Goal: Check status: Check status

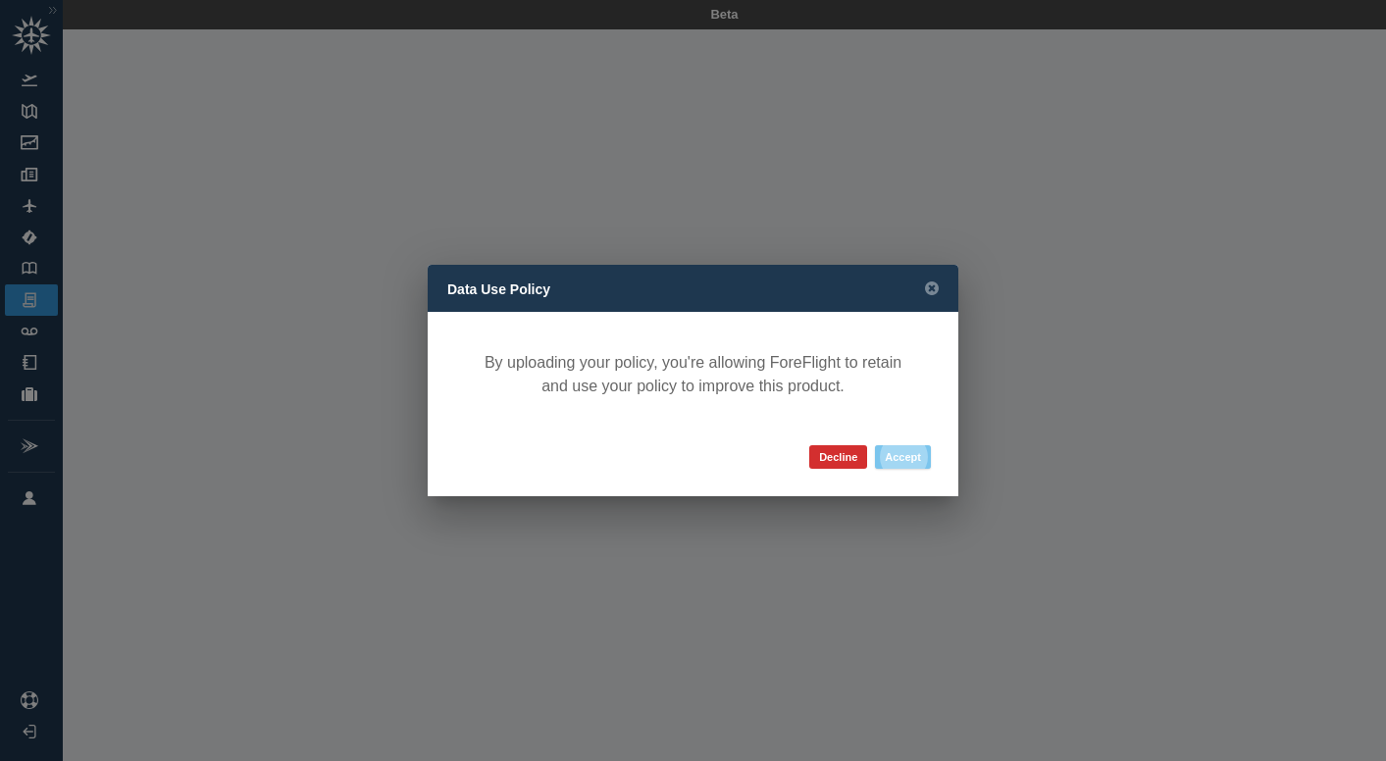
click at [905, 462] on button "Accept" at bounding box center [903, 457] width 56 height 24
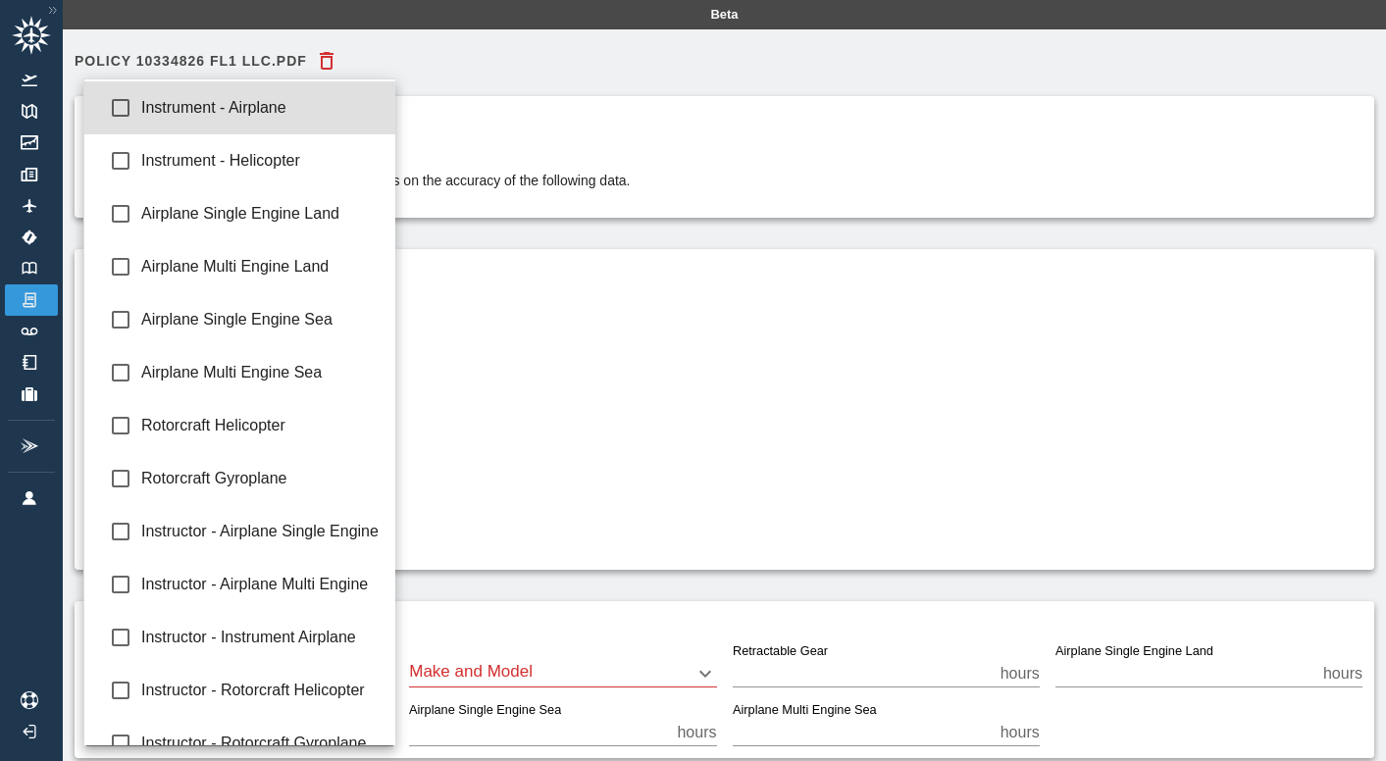
click at [356, 408] on body "Beta Policy 10334826 FL1 LLC.pdf Confirm your flying data The accuracy of your …" at bounding box center [693, 380] width 1386 height 761
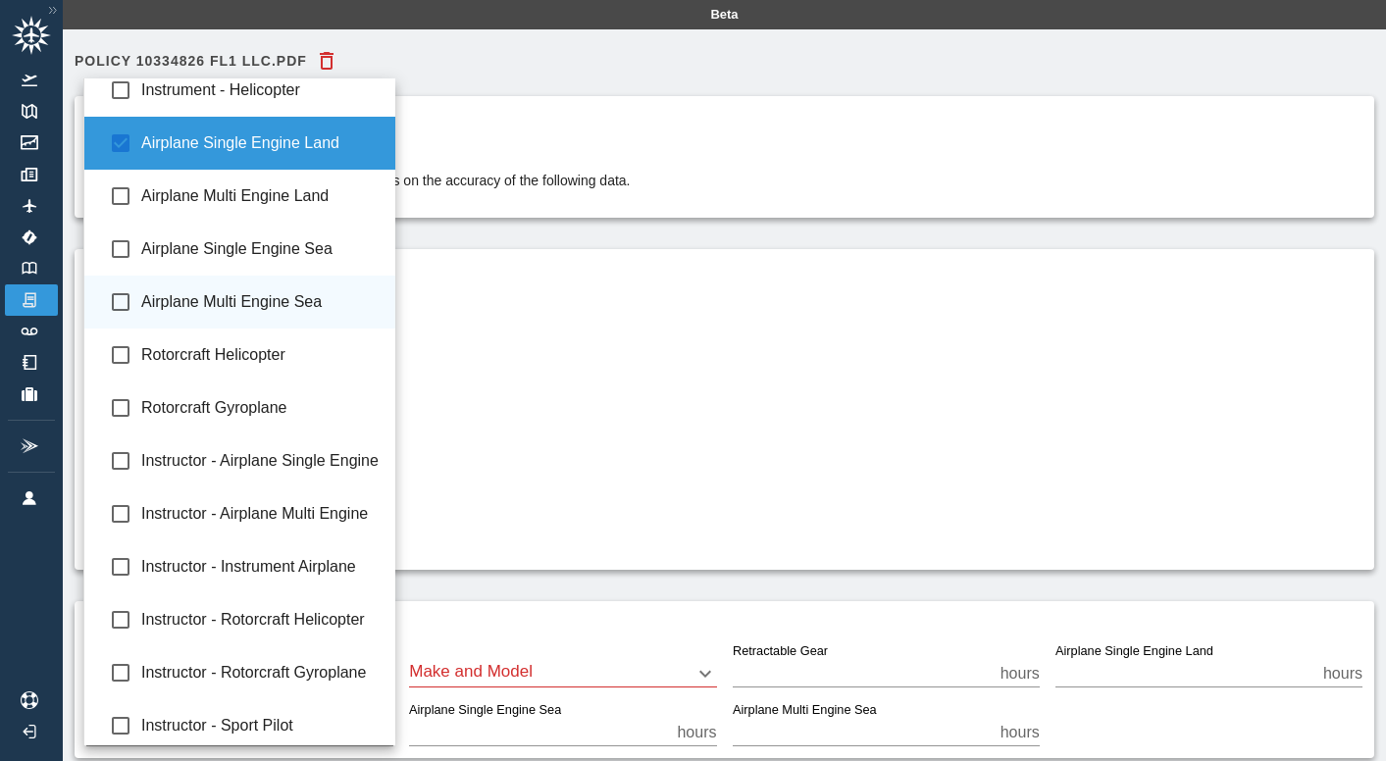
scroll to position [78, 0]
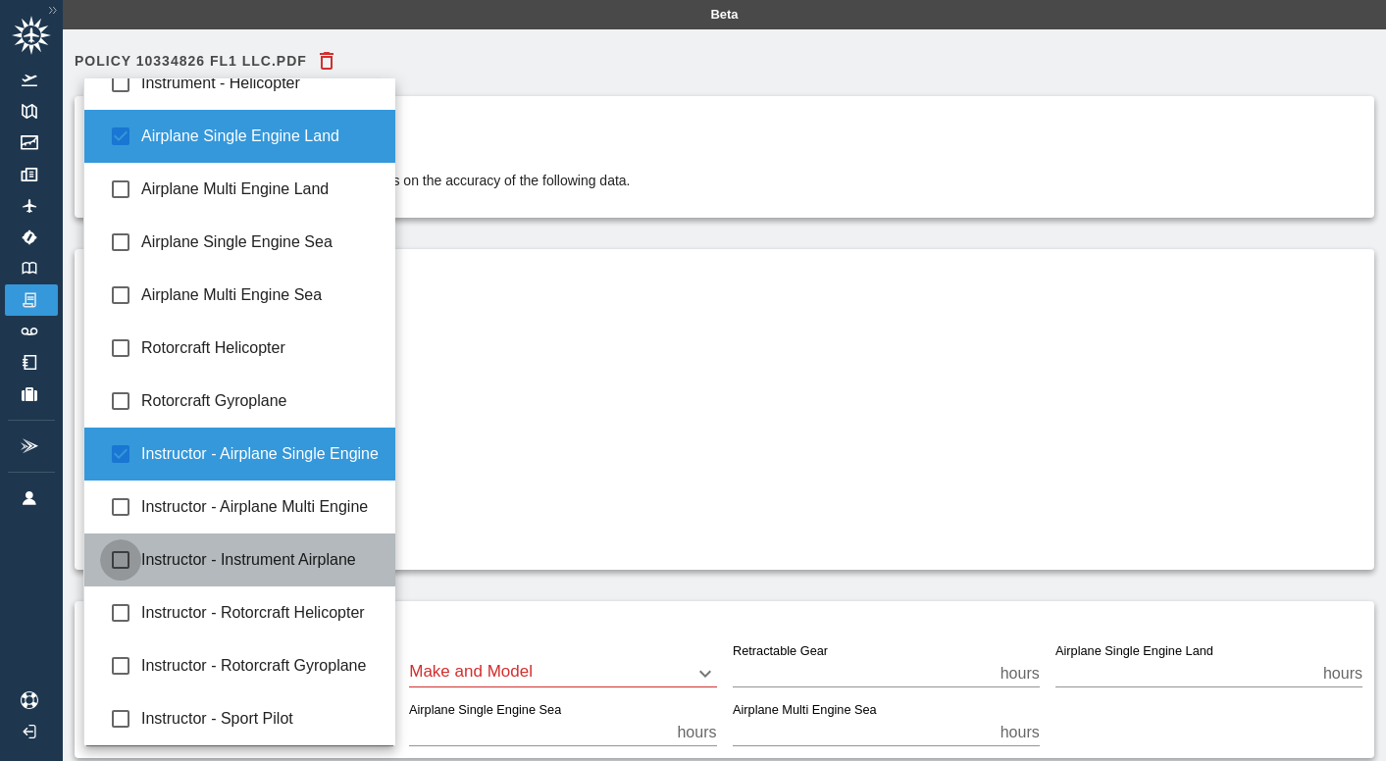
type input "**********"
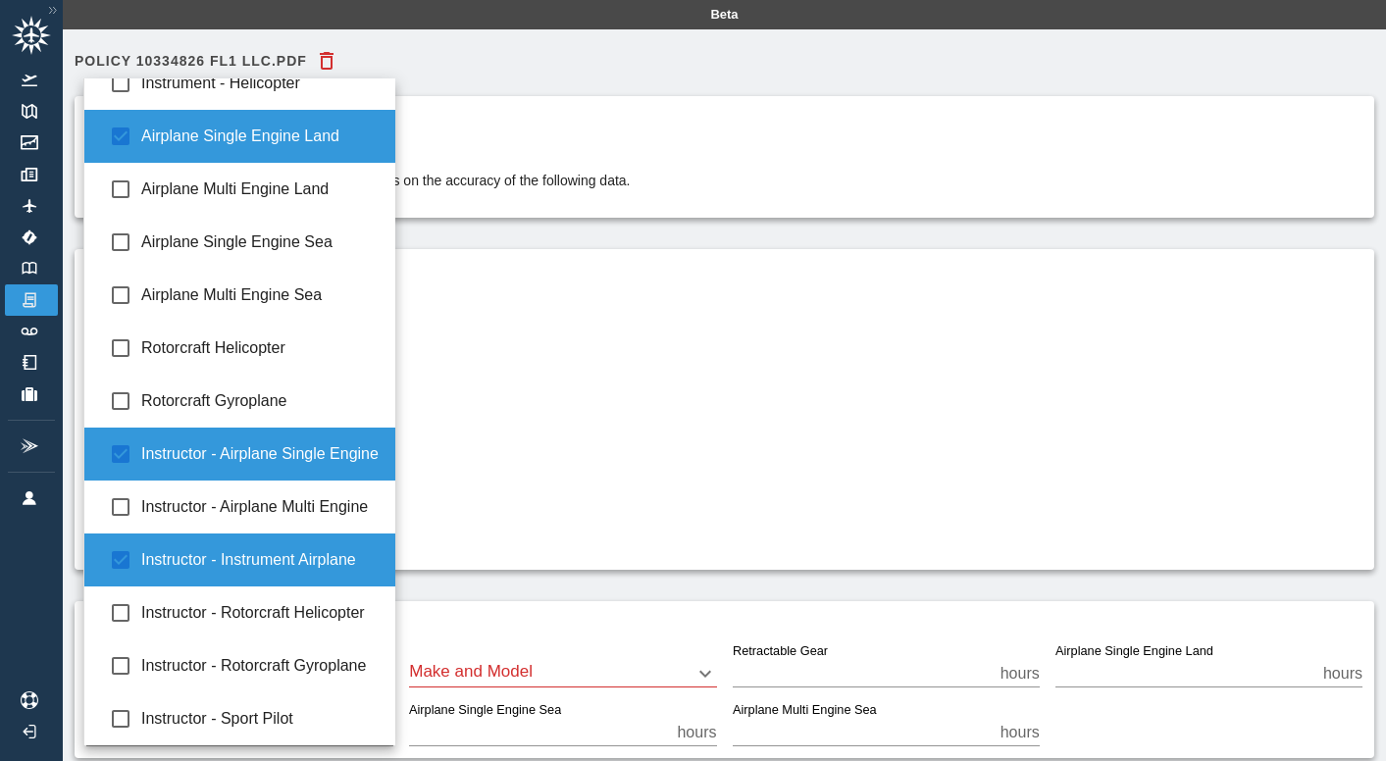
click at [635, 499] on div at bounding box center [693, 380] width 1386 height 761
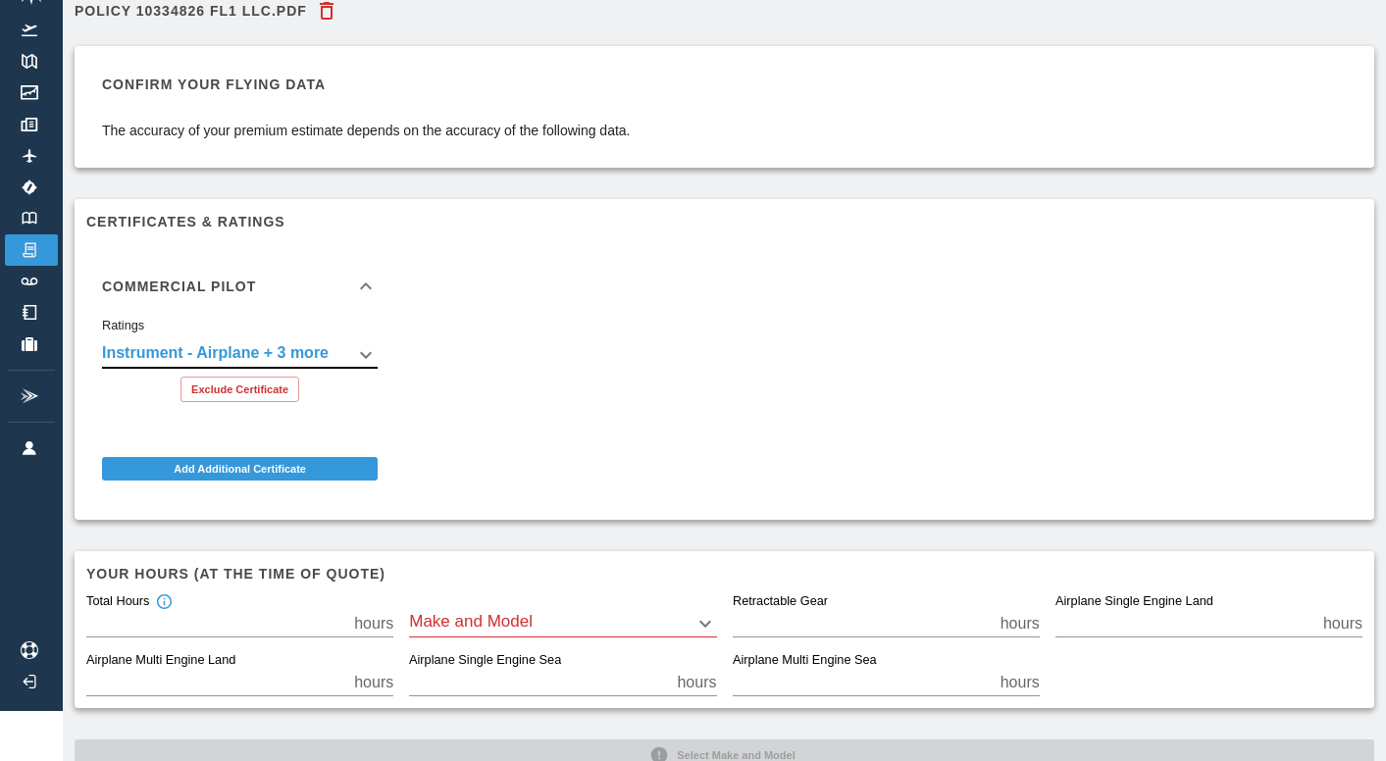
scroll to position [101, 0]
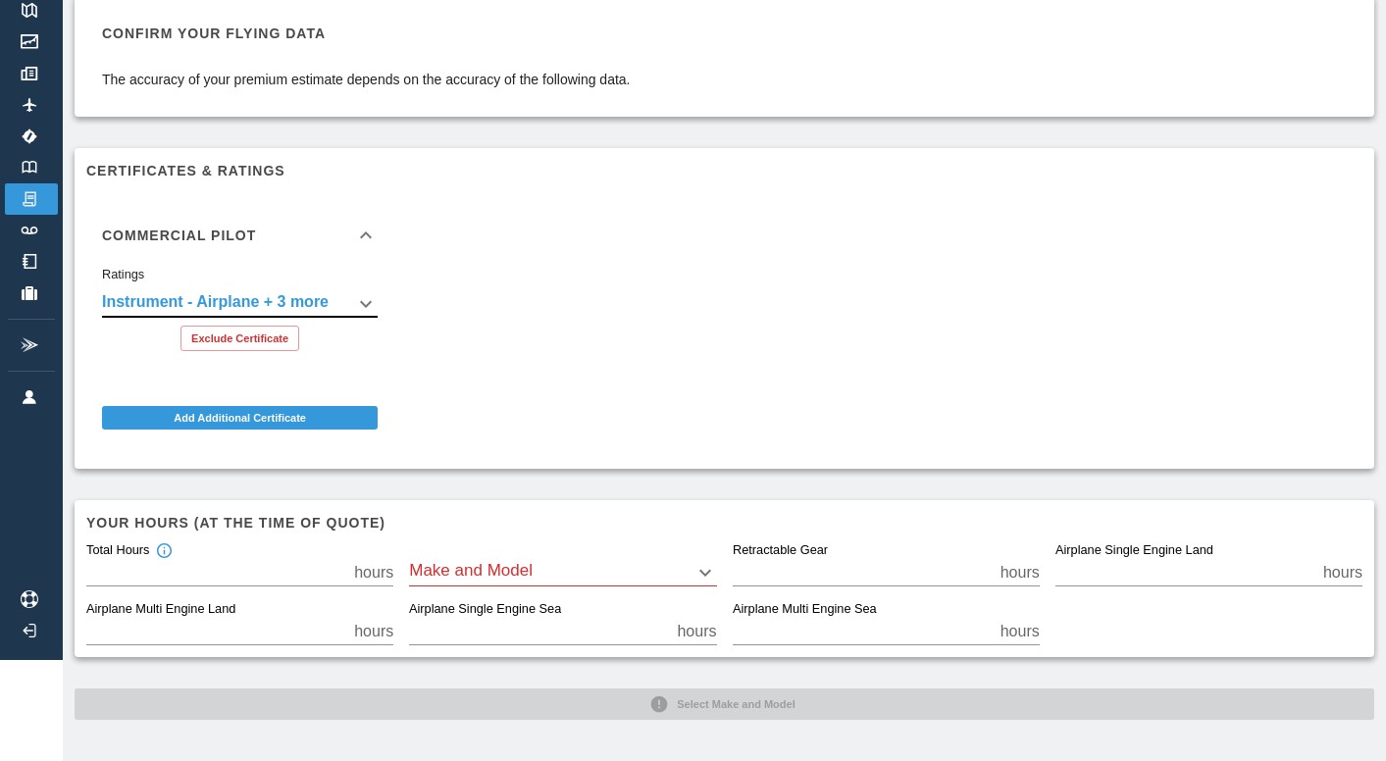
click at [591, 572] on body "**********" at bounding box center [693, 279] width 1386 height 761
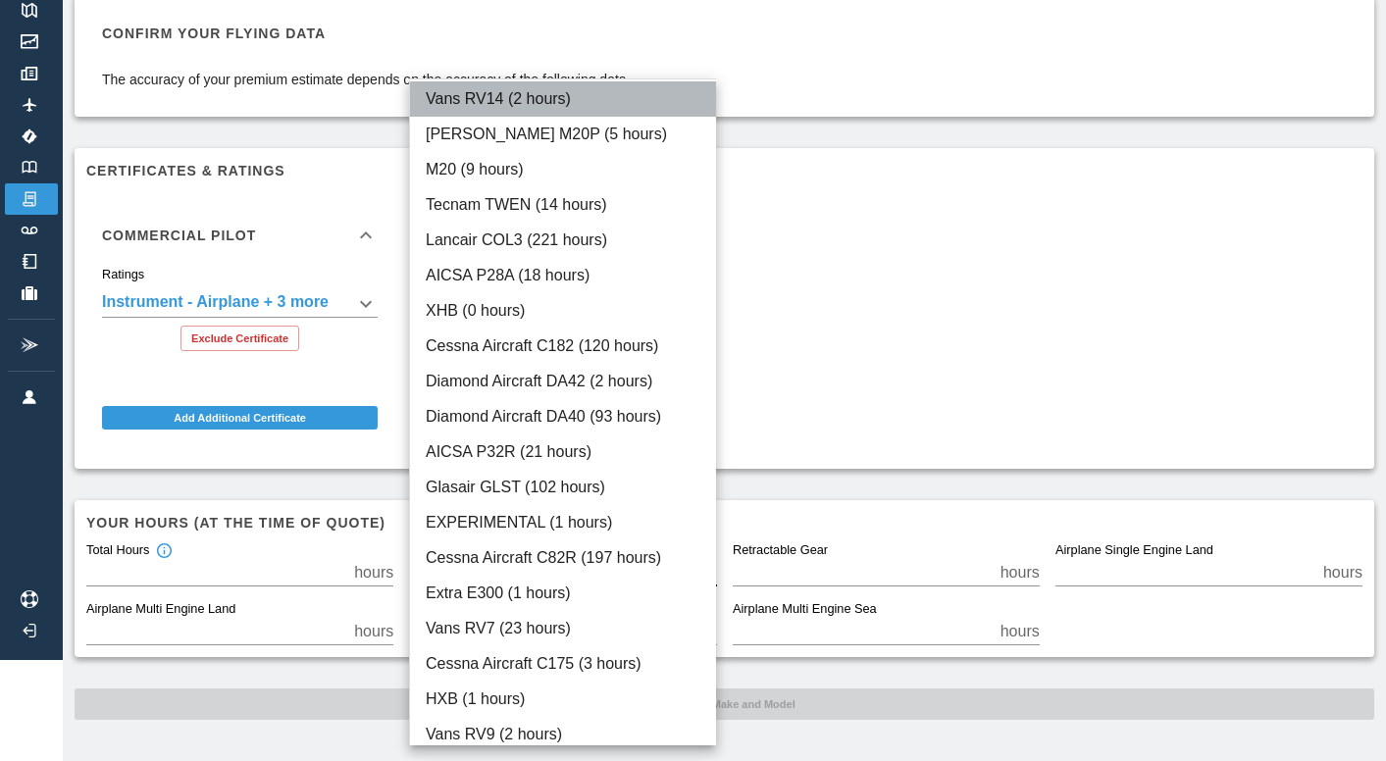
click at [546, 104] on li "Vans RV14 (2 hours)" at bounding box center [563, 98] width 307 height 35
type input "****"
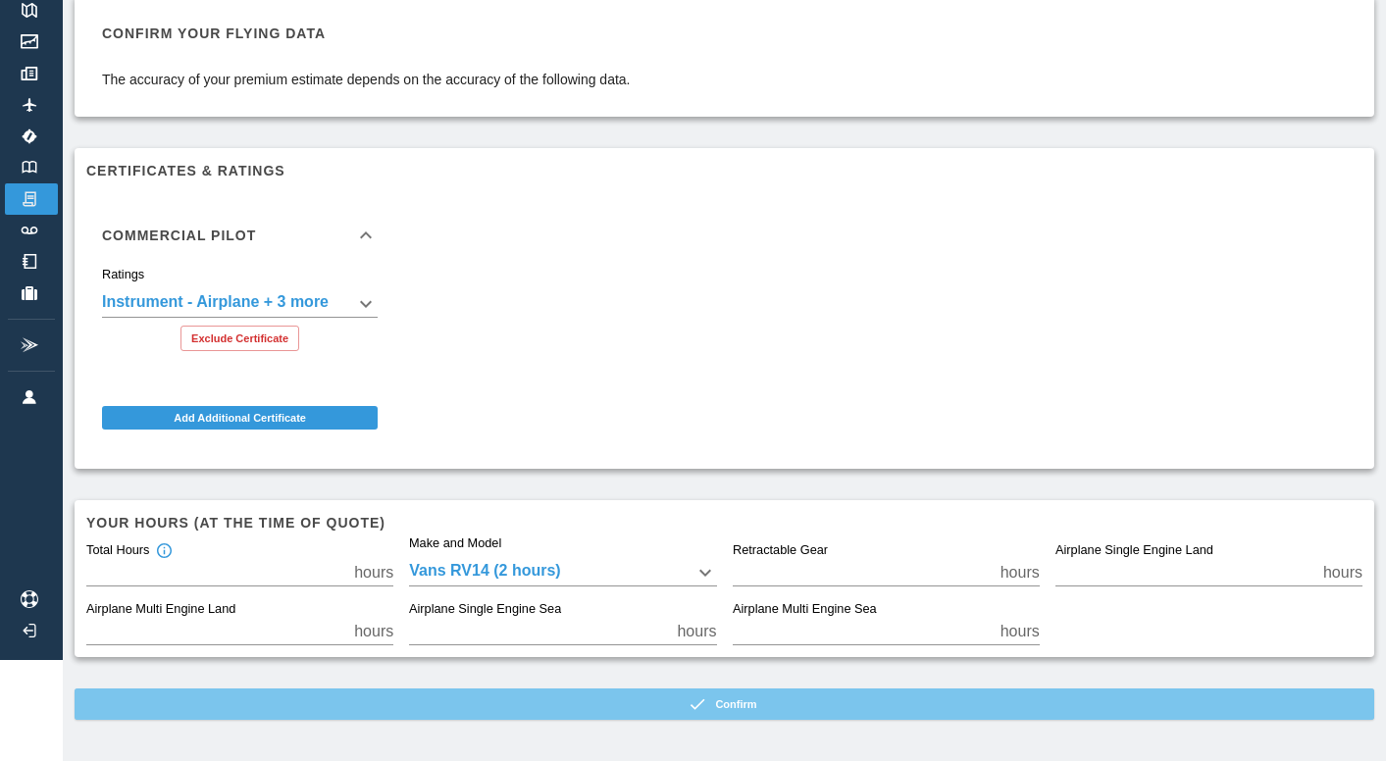
click at [737, 706] on button "Confirm" at bounding box center [725, 704] width 1300 height 31
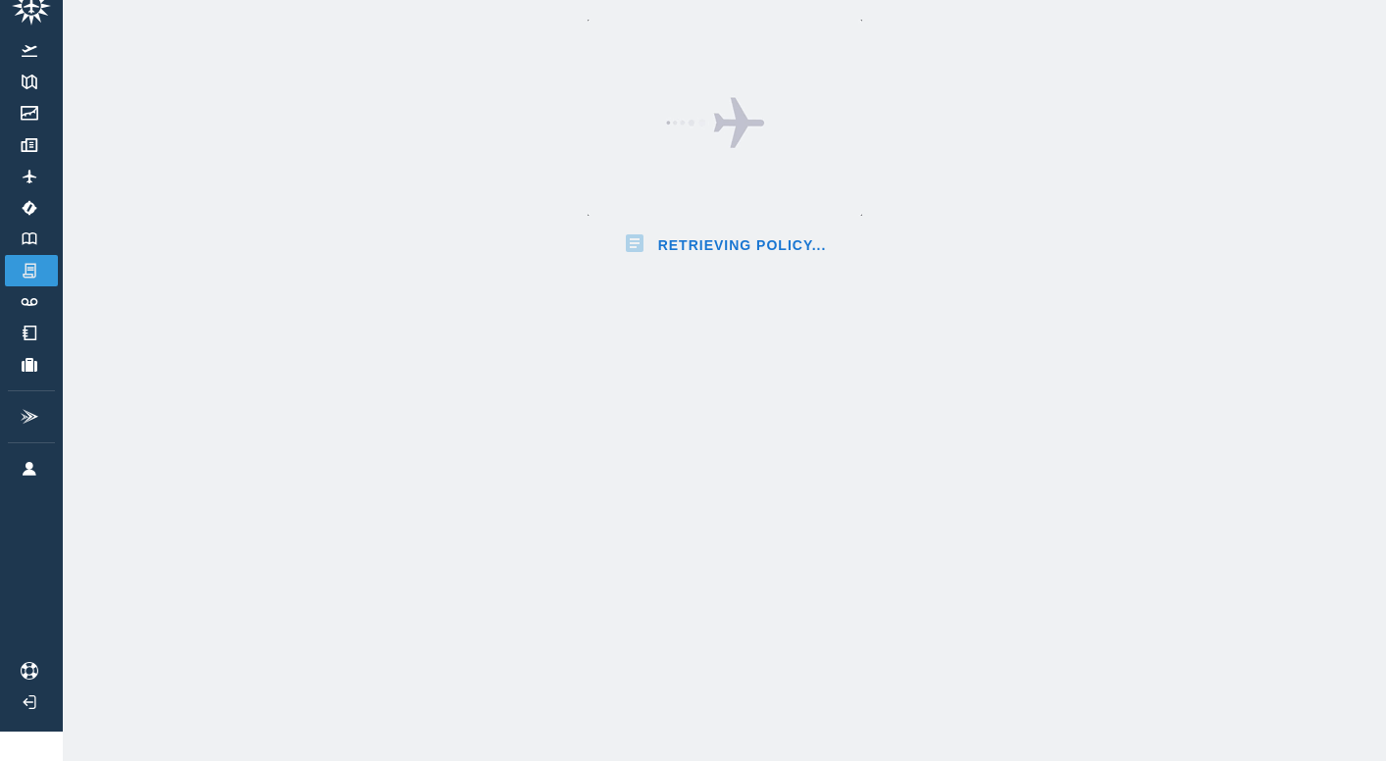
scroll to position [101, 0]
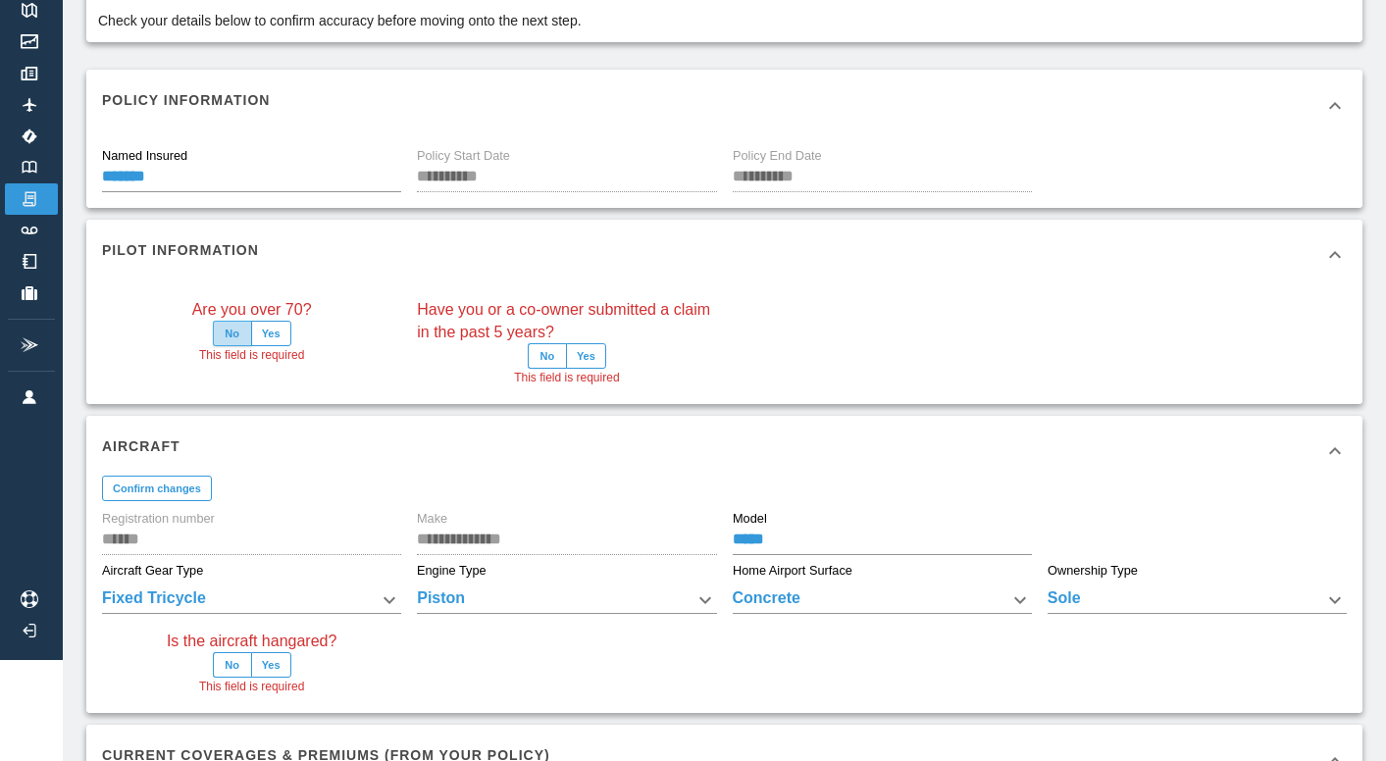
click at [225, 335] on button "No" at bounding box center [232, 334] width 39 height 26
click at [541, 358] on button "No" at bounding box center [547, 356] width 39 height 26
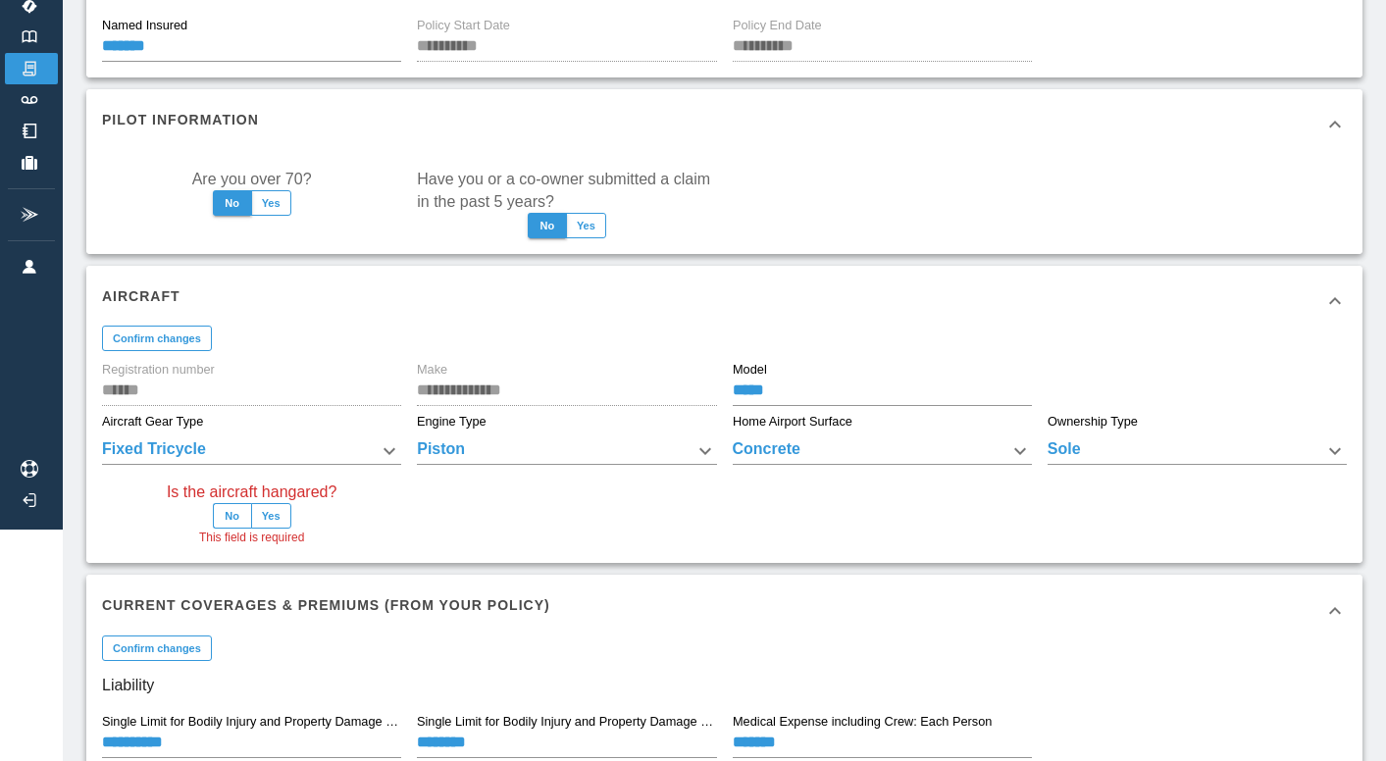
scroll to position [241, 0]
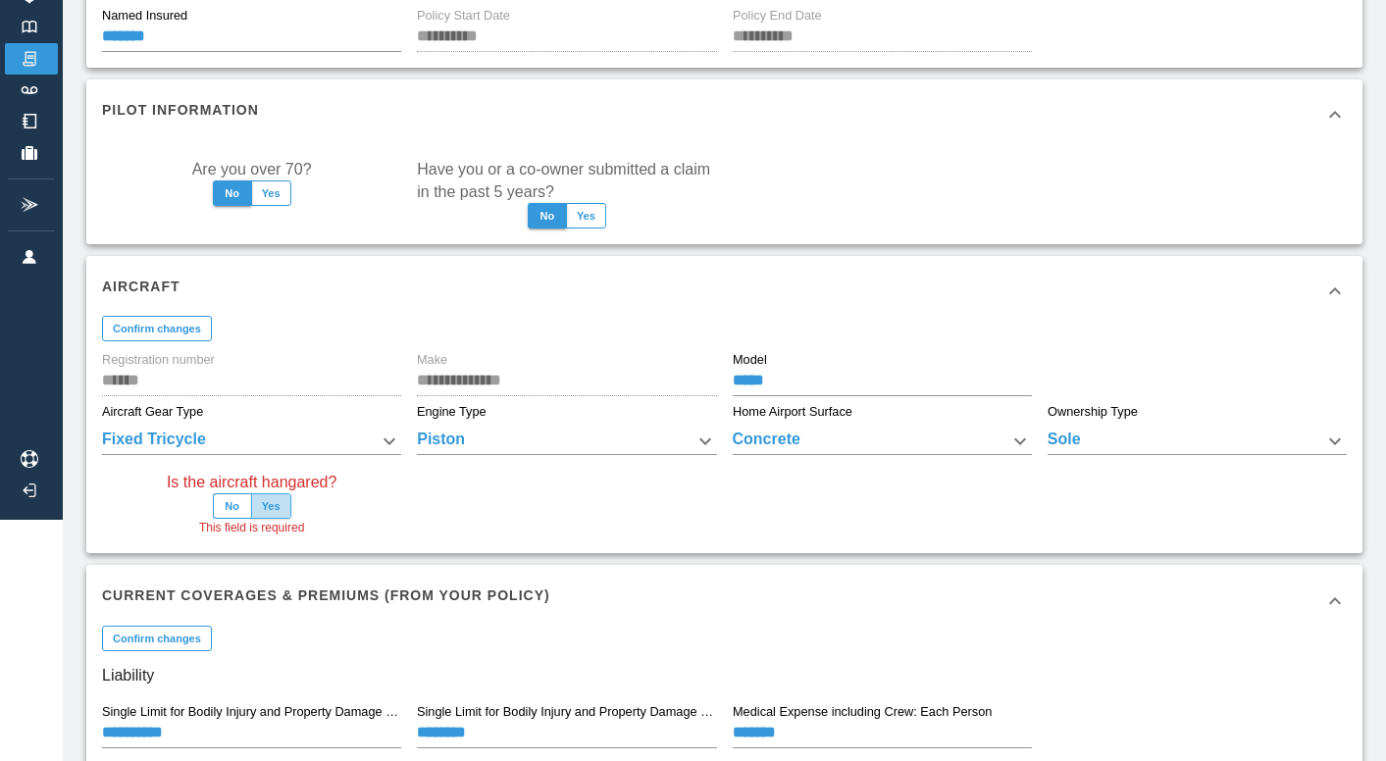
click at [272, 508] on button "Yes" at bounding box center [271, 506] width 40 height 26
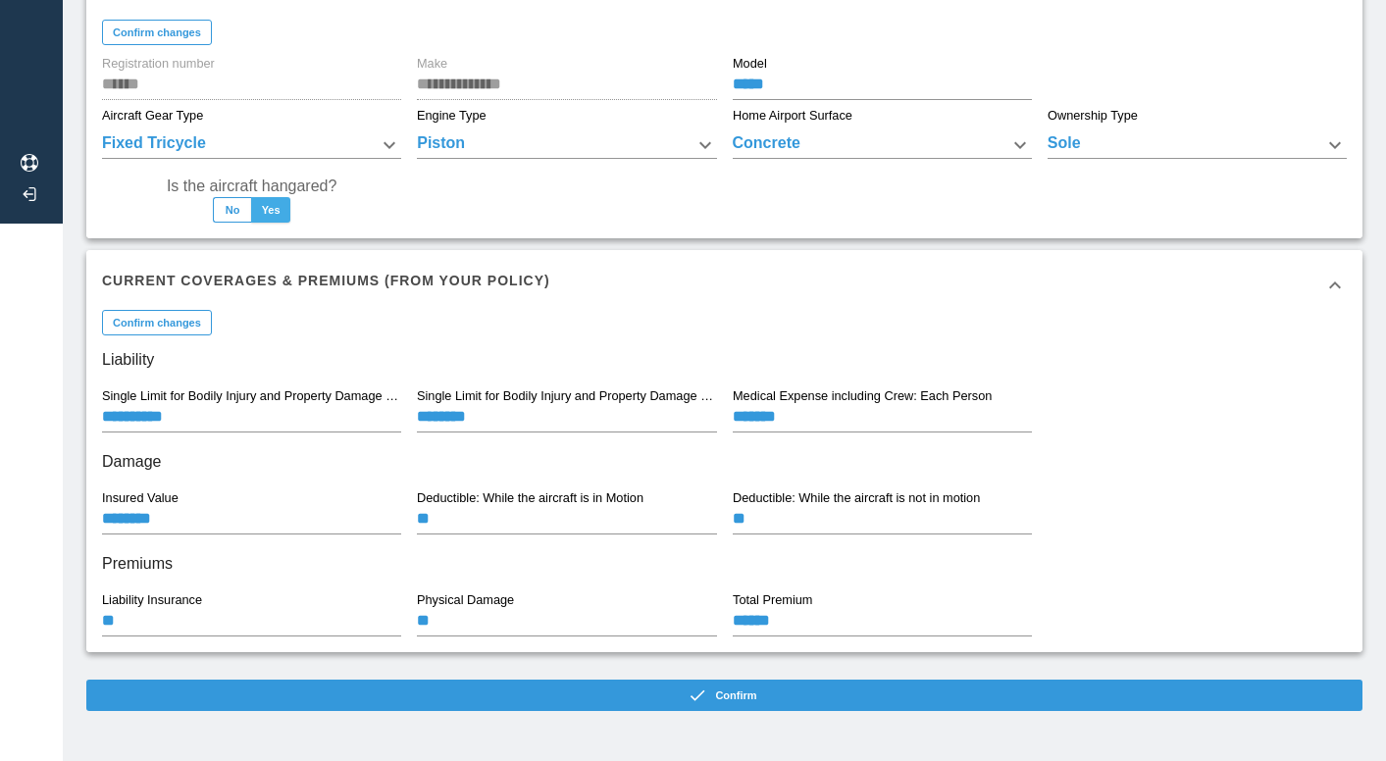
scroll to position [543, 0]
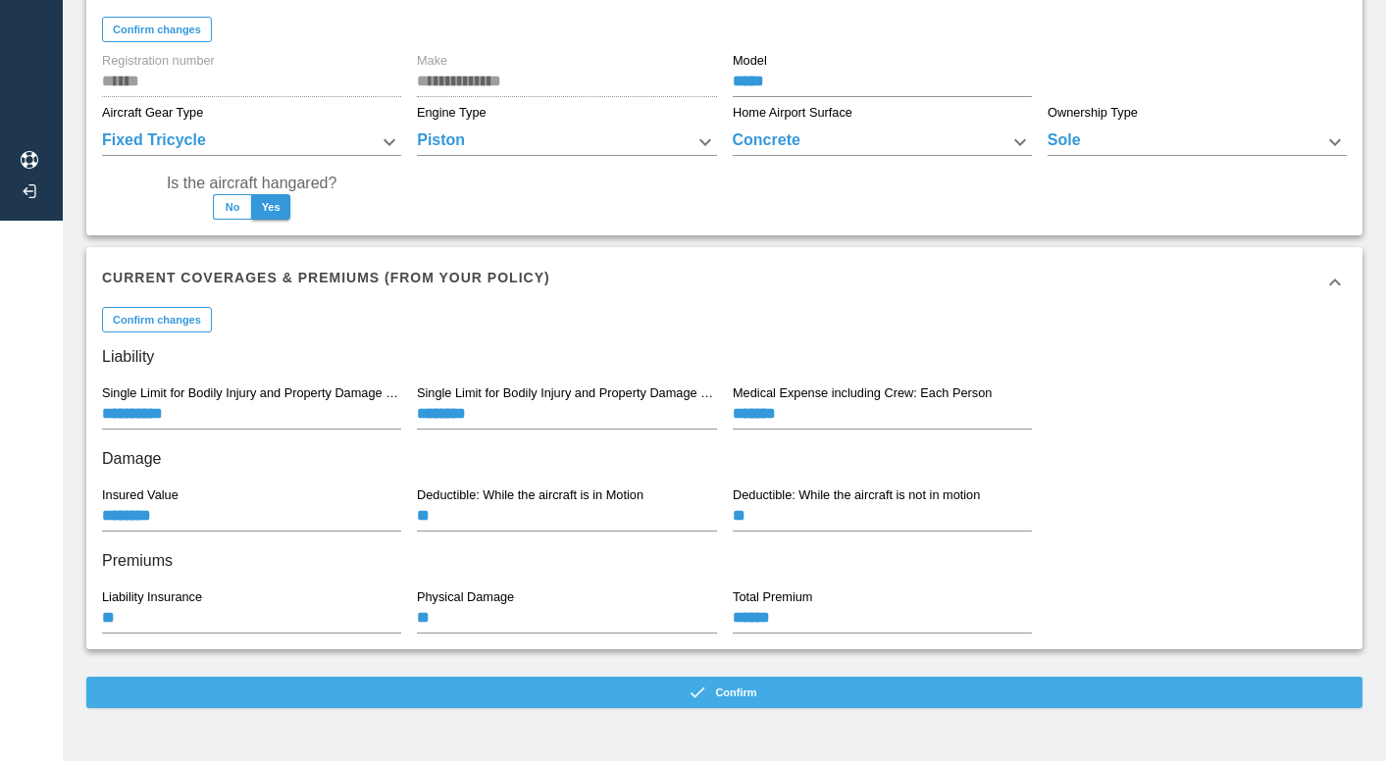
click at [758, 685] on button "Confirm" at bounding box center [724, 692] width 1276 height 31
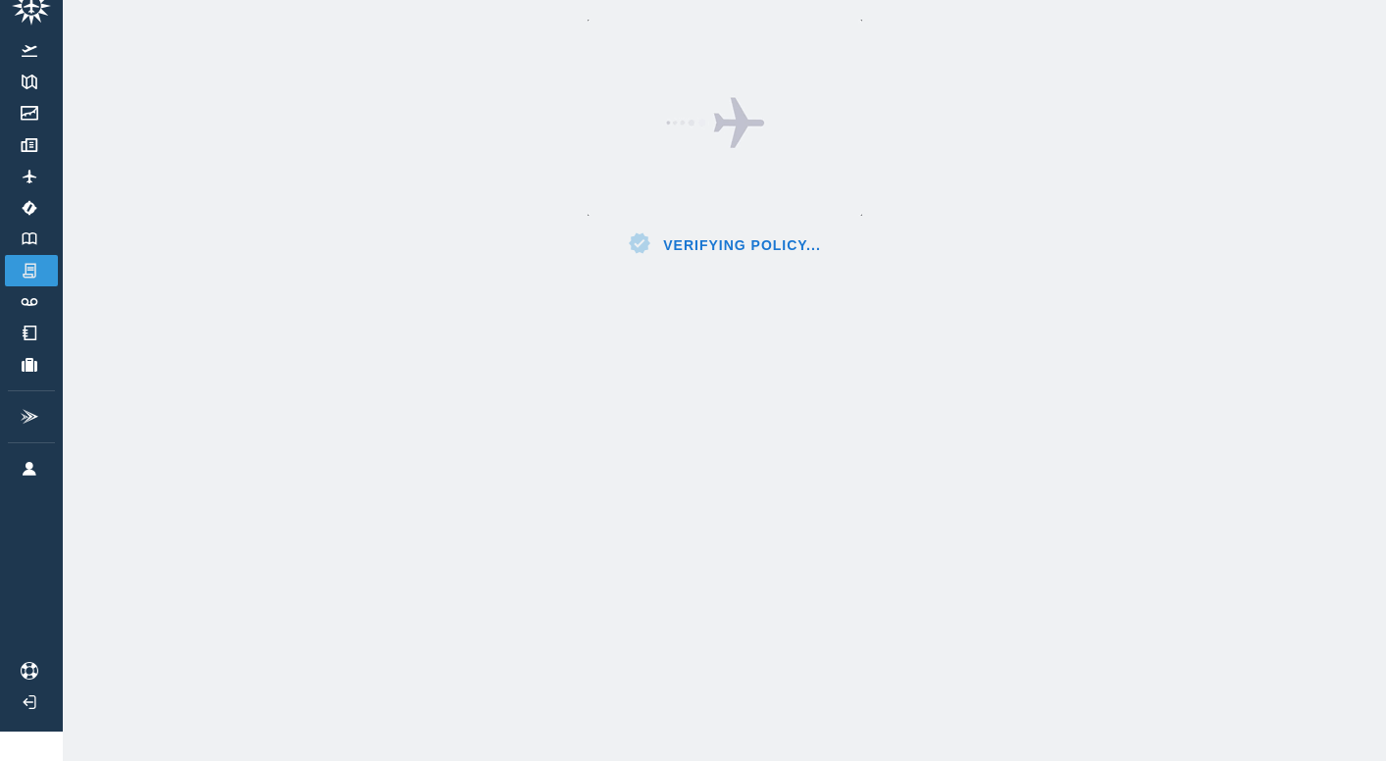
scroll to position [29, 0]
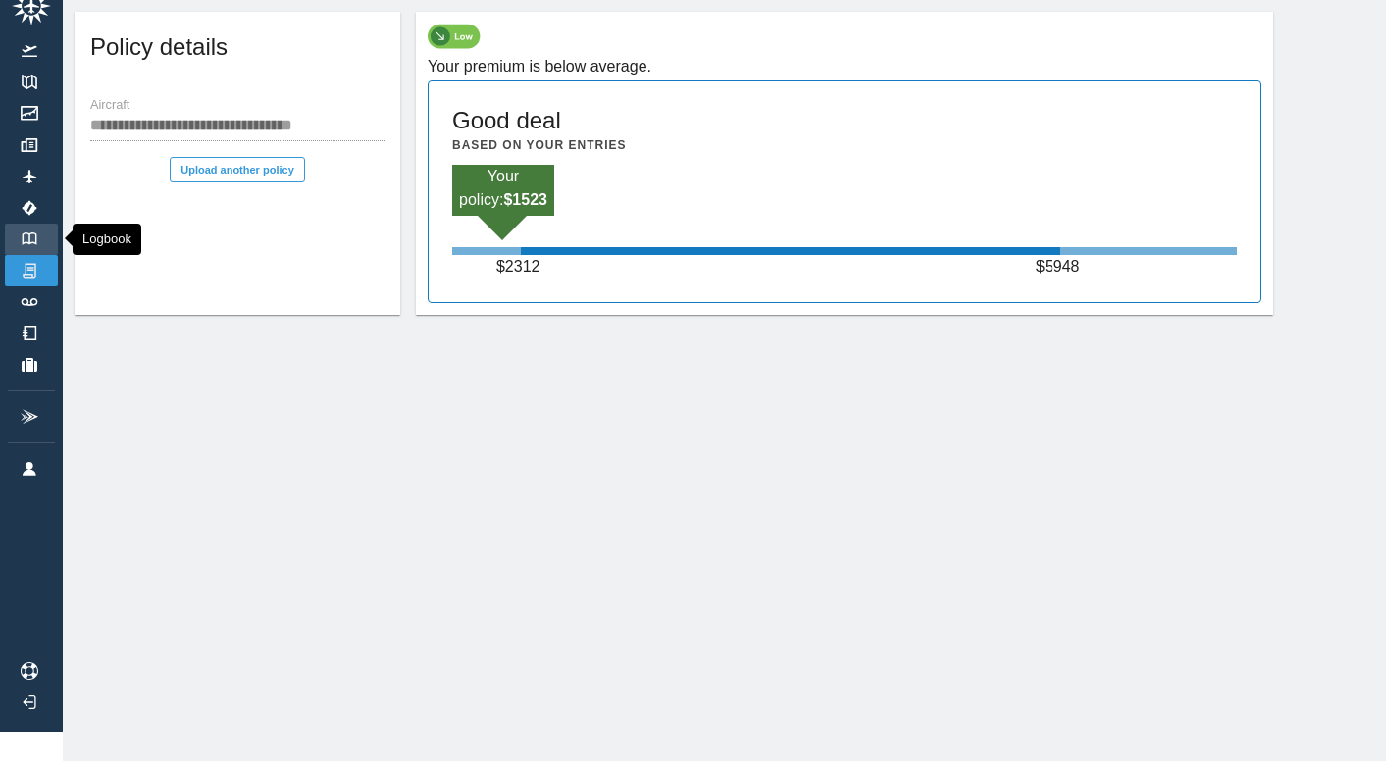
click at [26, 230] on link "Logbook" at bounding box center [31, 239] width 53 height 31
